Goal: Information Seeking & Learning: Understand process/instructions

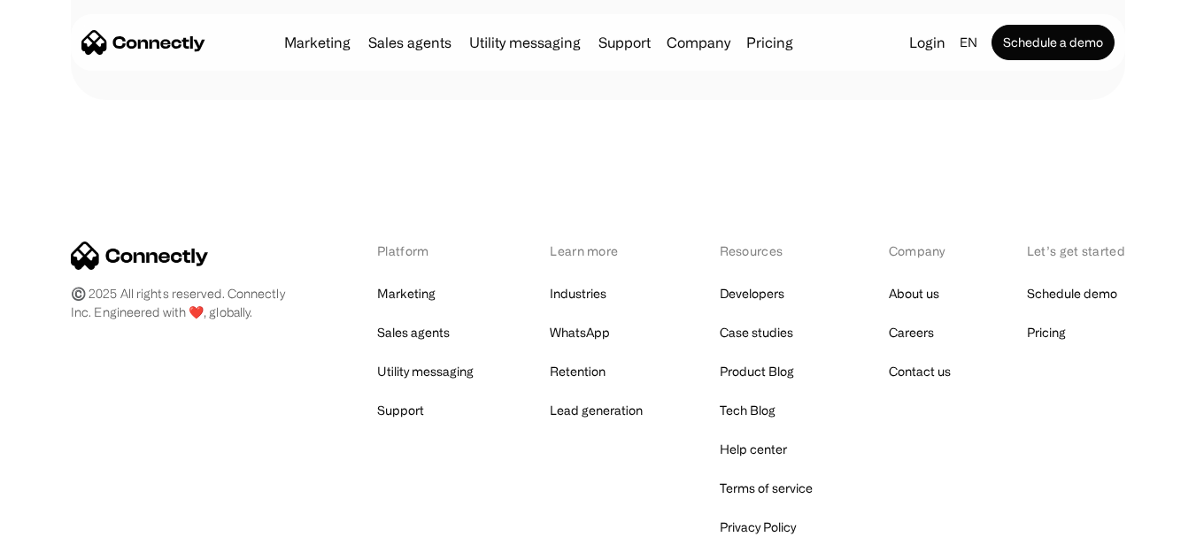
scroll to position [10091, 0]
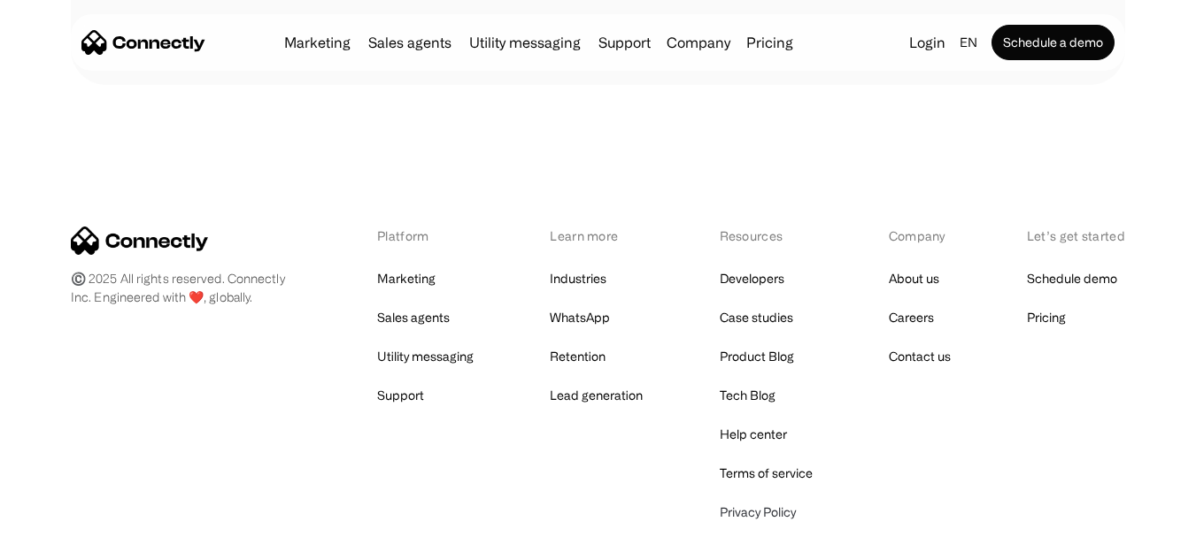
click at [744, 500] on link "Privacy Policy" at bounding box center [758, 512] width 76 height 25
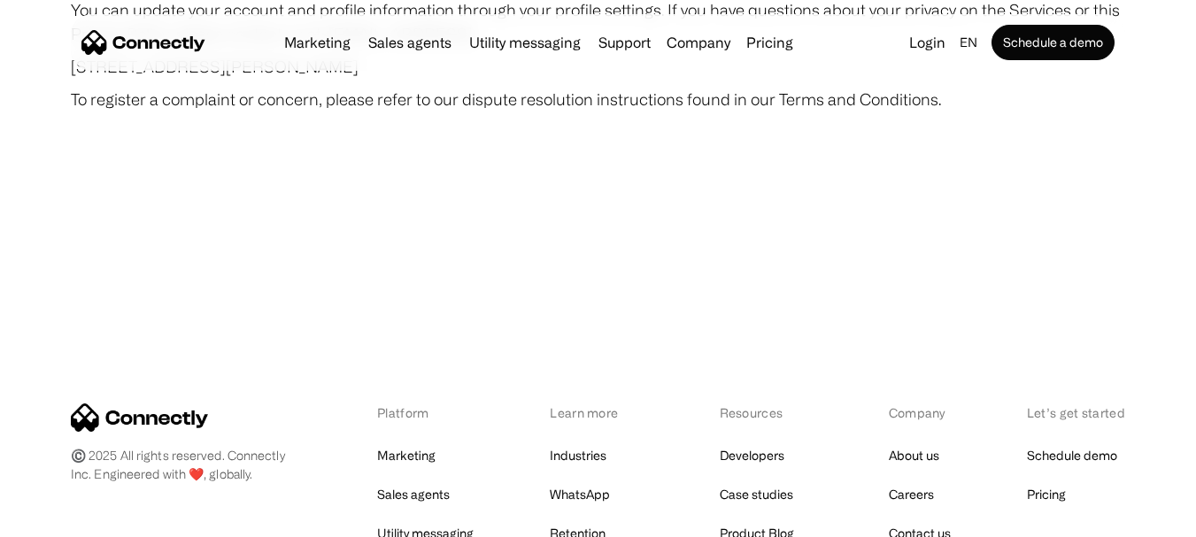
scroll to position [10540, 0]
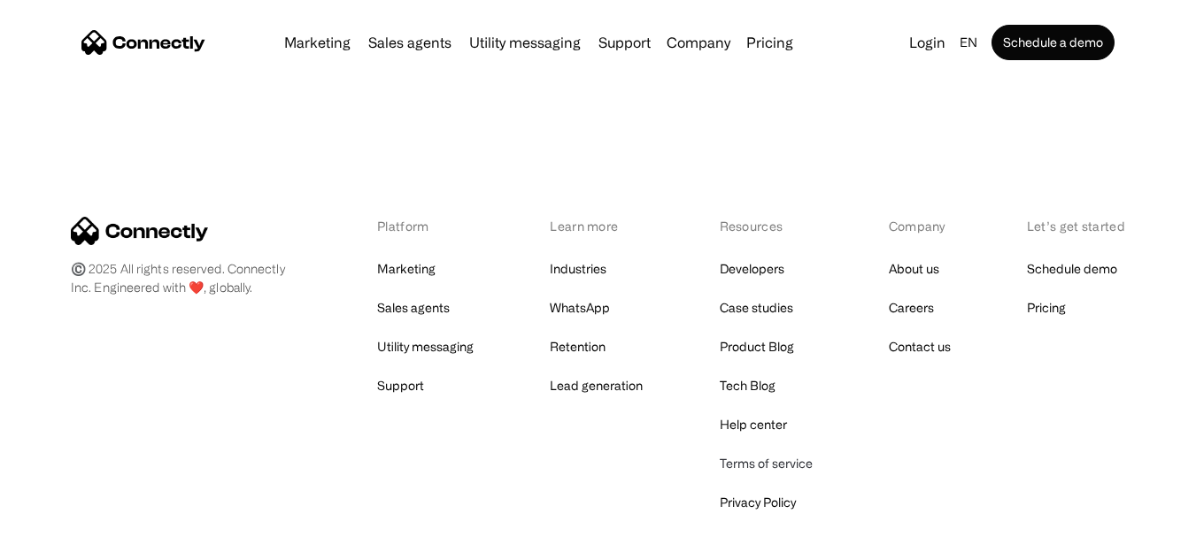
click at [789, 451] on link "Terms of service" at bounding box center [766, 463] width 93 height 25
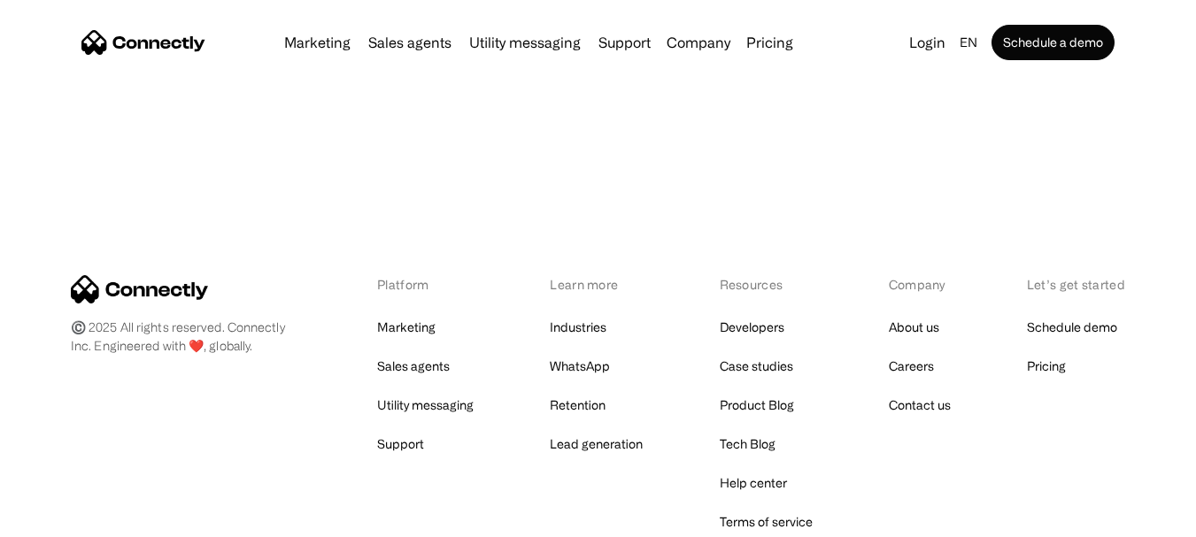
scroll to position [6639, 0]
